Goal: Task Accomplishment & Management: Use online tool/utility

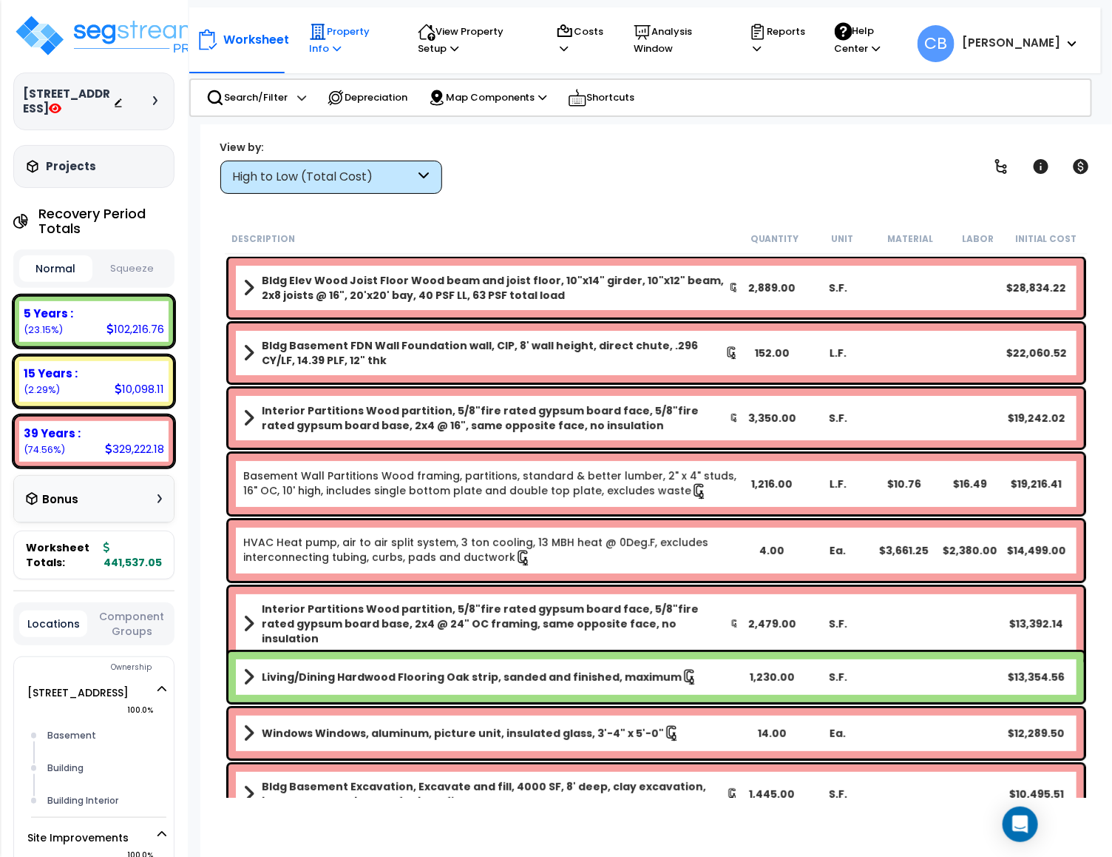
click at [333, 50] on icon at bounding box center [337, 49] width 8 height 10
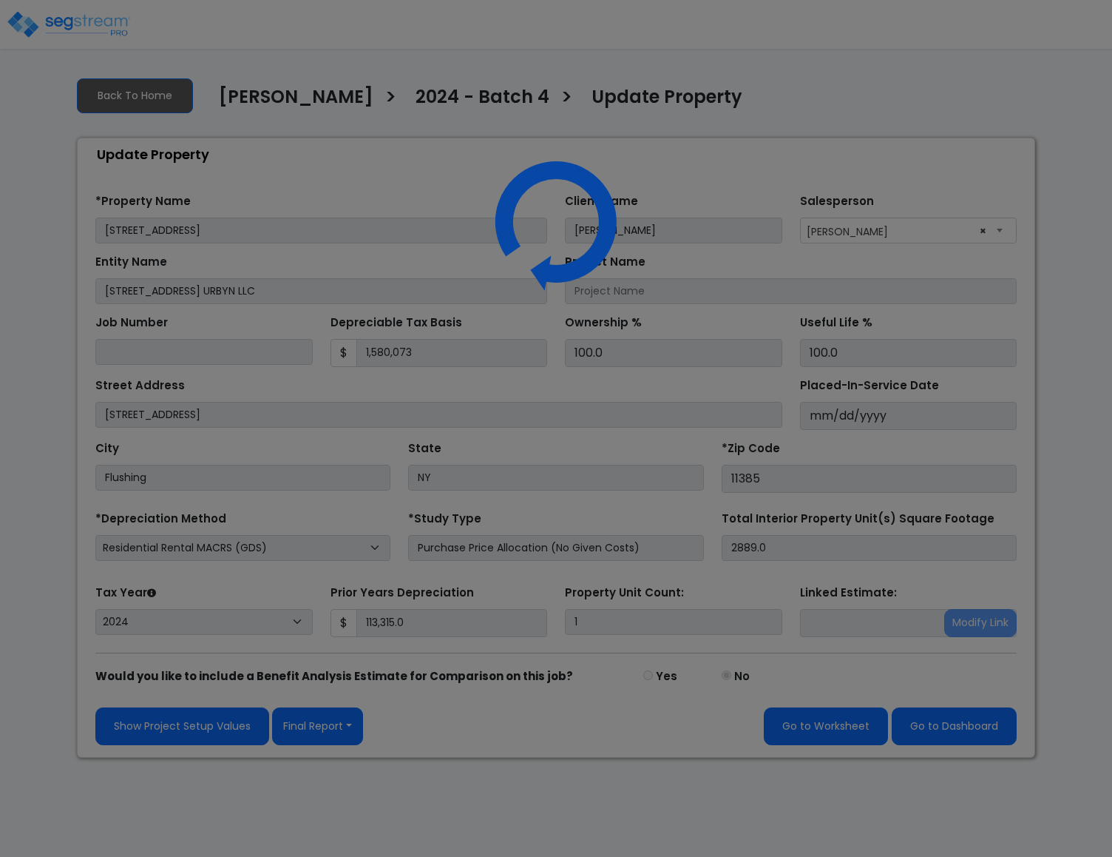
select select "2024"
